Goal: Information Seeking & Learning: Learn about a topic

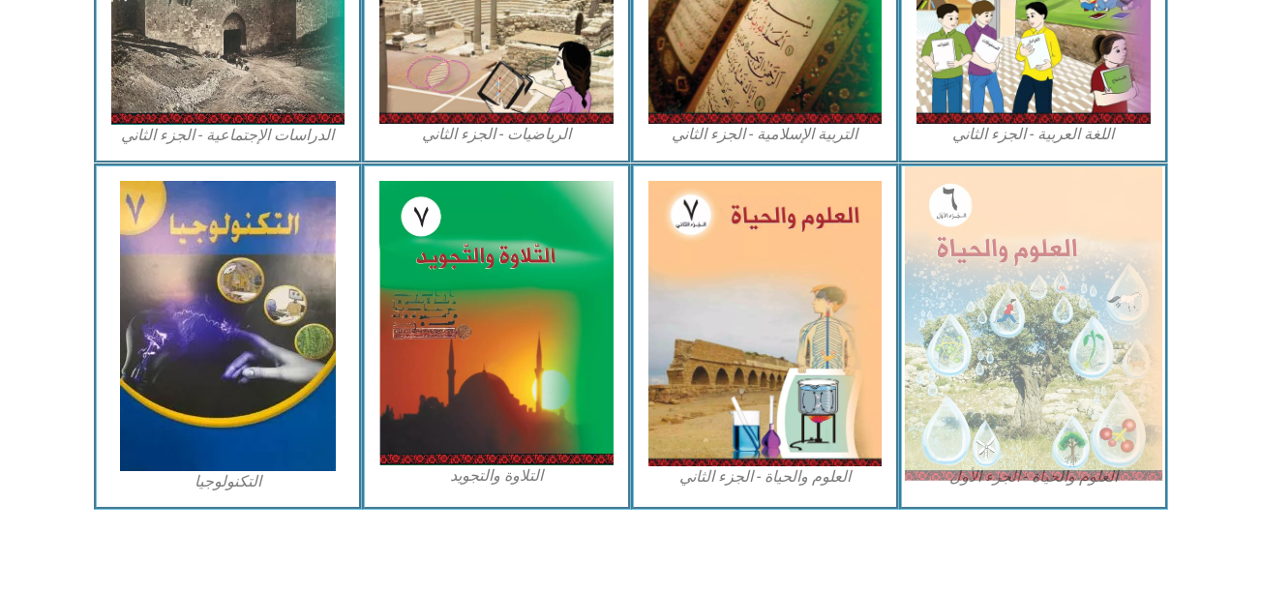
scroll to position [1136, 0]
click at [1002, 375] on img at bounding box center [1034, 324] width 258 height 314
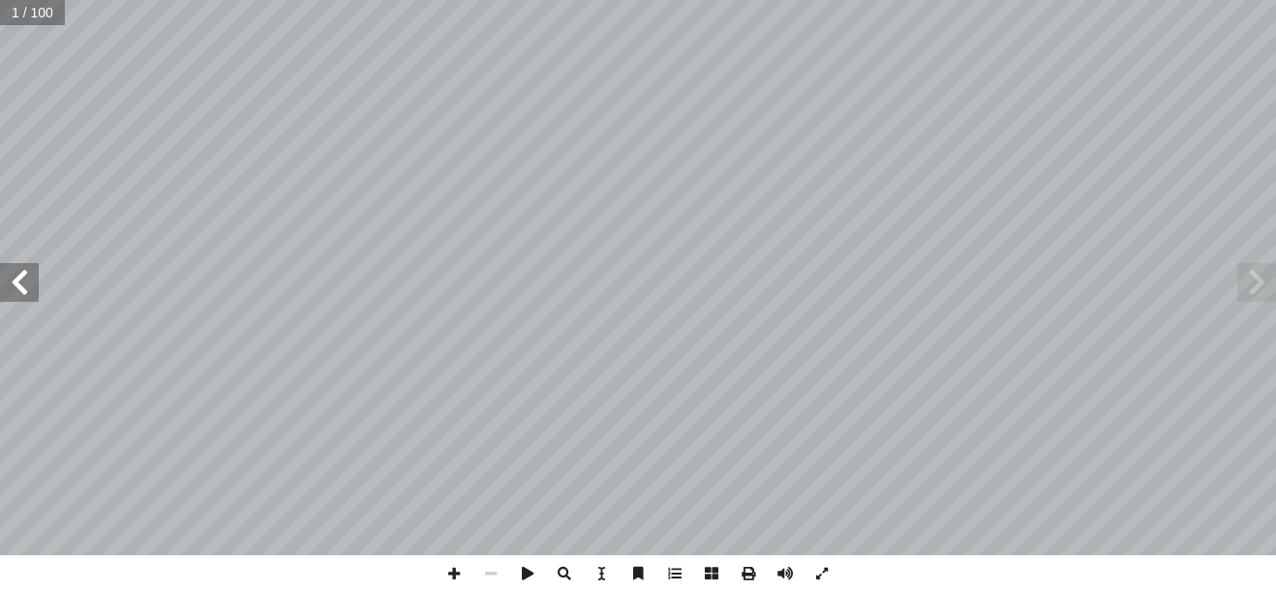
click at [33, 290] on span at bounding box center [19, 282] width 39 height 39
click at [31, 289] on span at bounding box center [19, 282] width 39 height 39
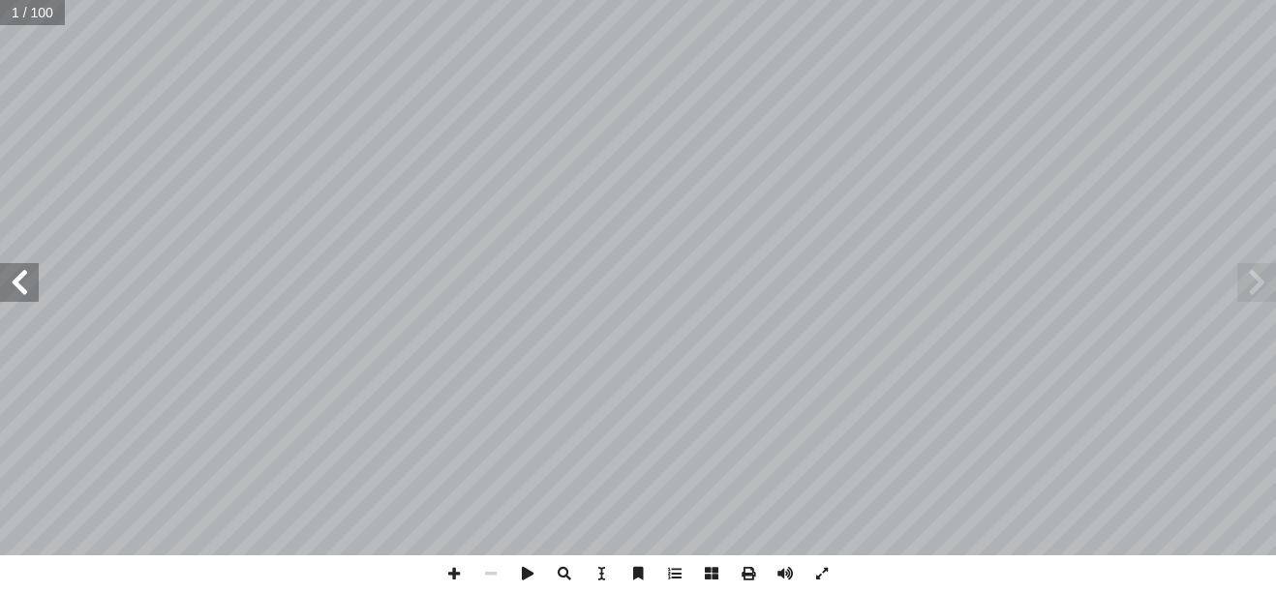
click at [31, 289] on span at bounding box center [19, 282] width 39 height 39
click at [449, 577] on span at bounding box center [454, 574] width 37 height 37
click at [19, 279] on span at bounding box center [19, 282] width 39 height 39
click at [453, 584] on span at bounding box center [454, 574] width 37 height 37
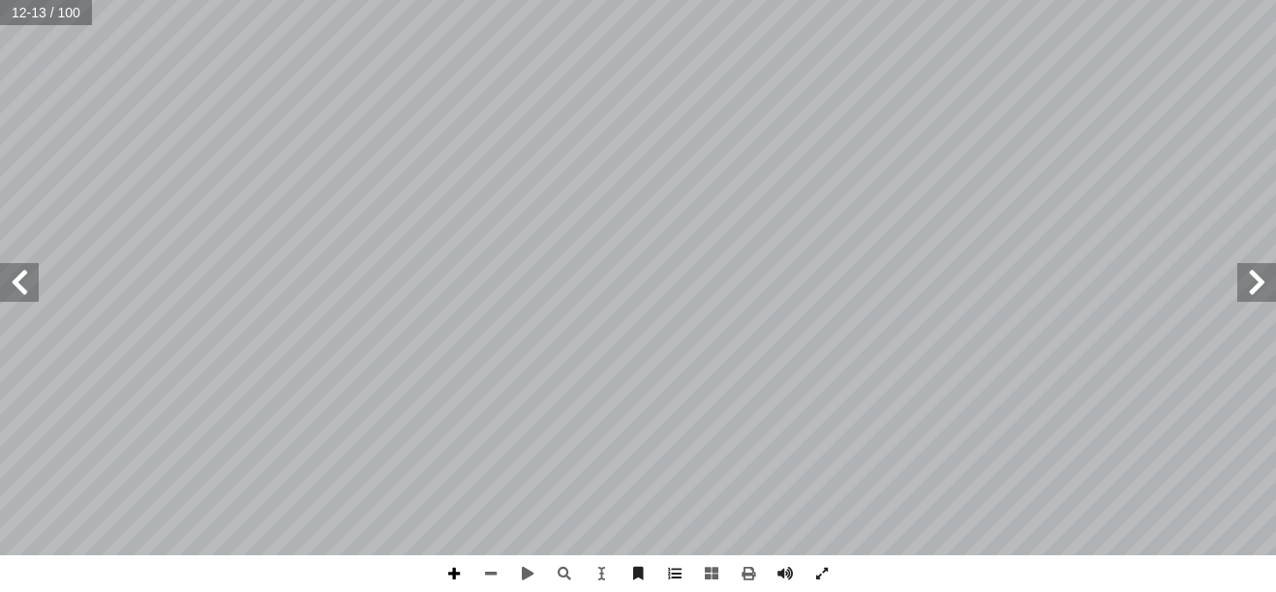
click at [443, 570] on span at bounding box center [454, 574] width 37 height 37
